Goal: Task Accomplishment & Management: Manage account settings

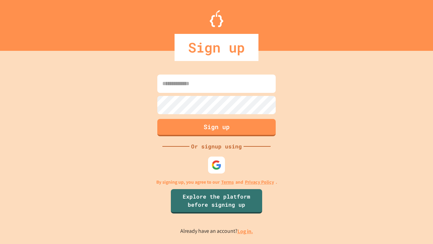
click at [246, 231] on link "Log in." at bounding box center [246, 230] width 16 height 7
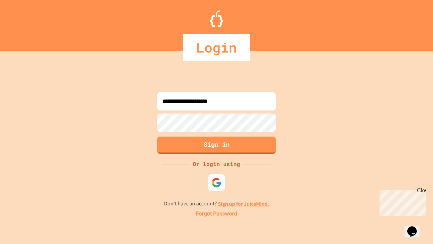
type input "**********"
